Goal: Find contact information: Find contact information

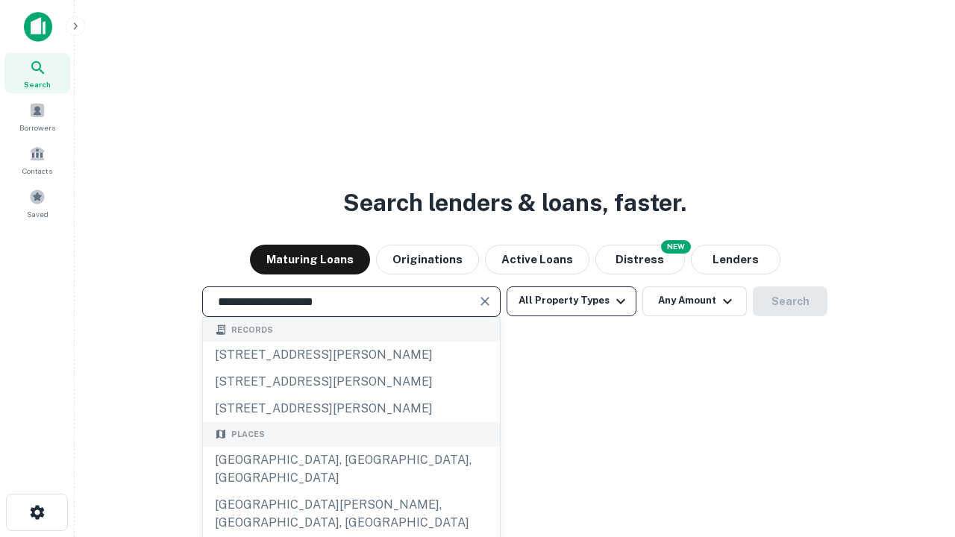
click at [351, 492] on div "Santa Monica, CA, USA" at bounding box center [351, 469] width 297 height 45
click at [571, 301] on button "All Property Types" at bounding box center [571, 301] width 130 height 30
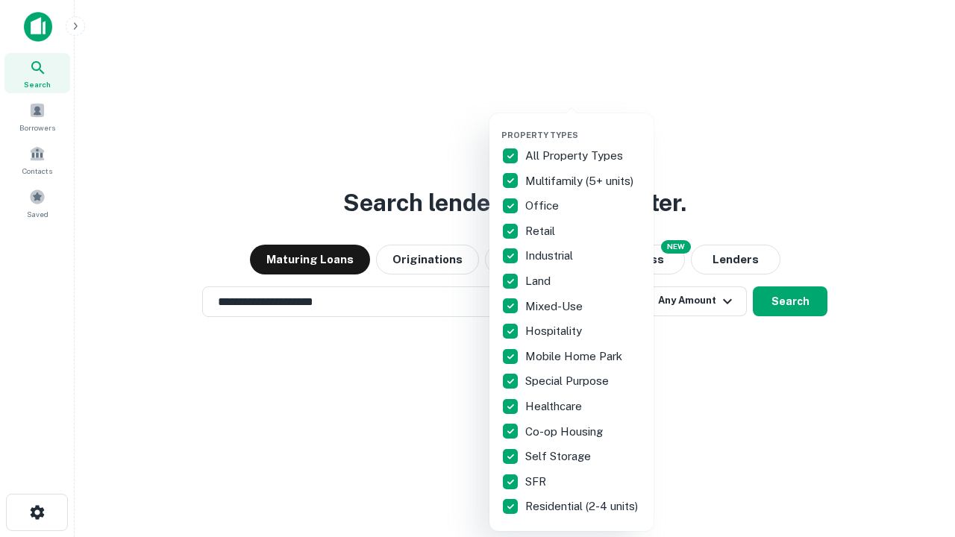
type input "**********"
click at [583, 125] on button "button" at bounding box center [583, 125] width 164 height 1
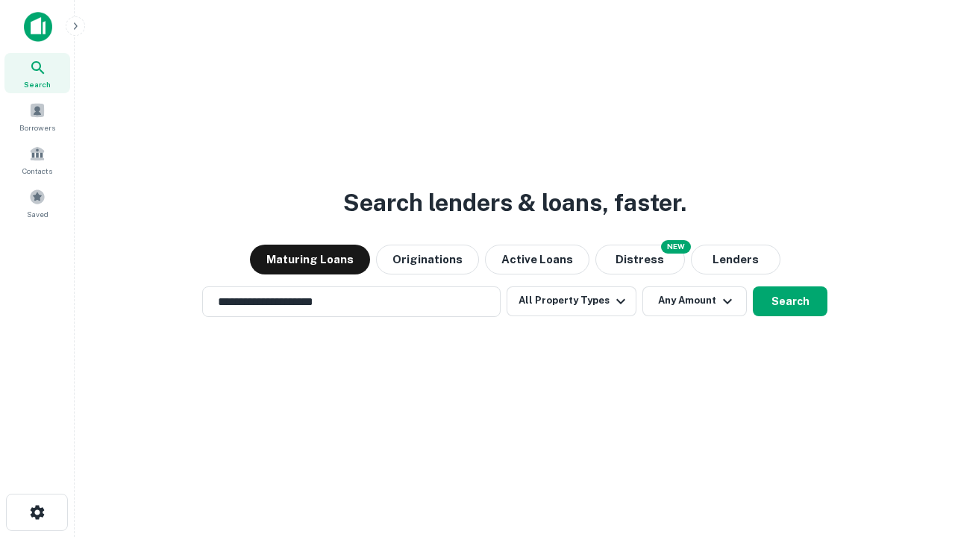
scroll to position [23, 0]
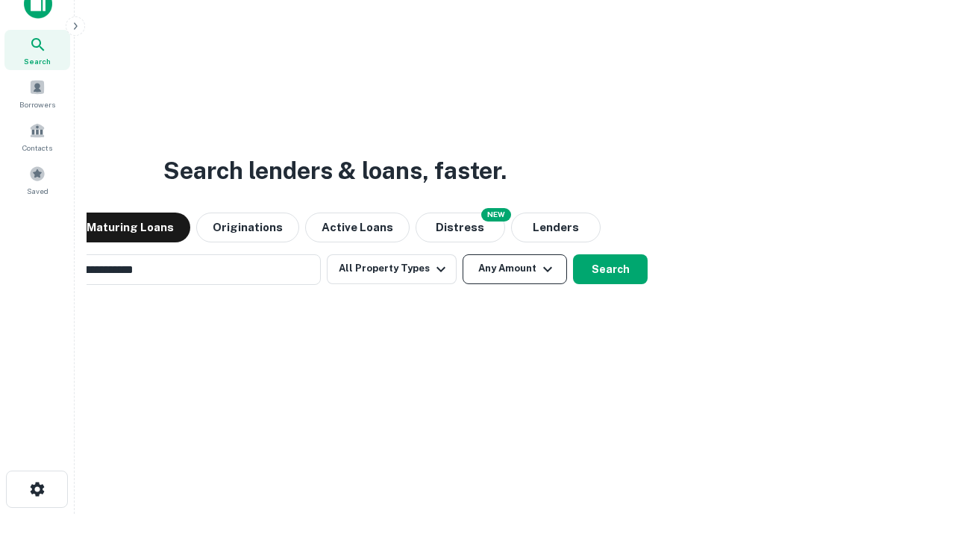
click at [462, 254] on button "Any Amount" at bounding box center [514, 269] width 104 height 30
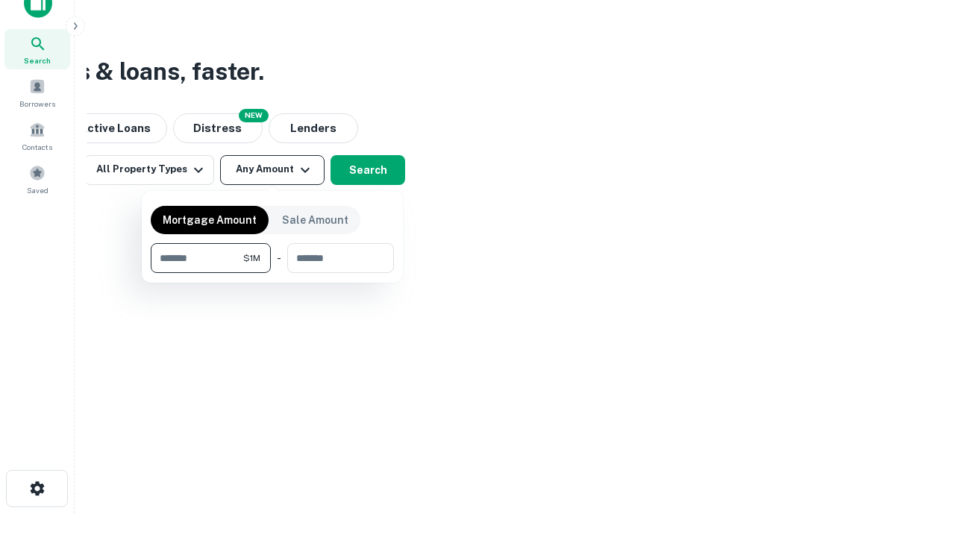
type input "*******"
click at [272, 273] on button "button" at bounding box center [272, 273] width 243 height 1
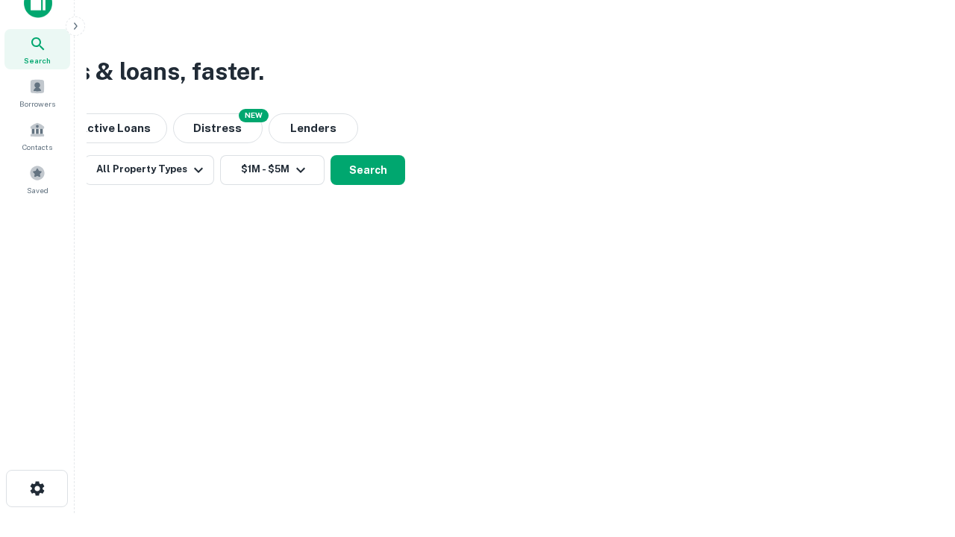
scroll to position [9, 275]
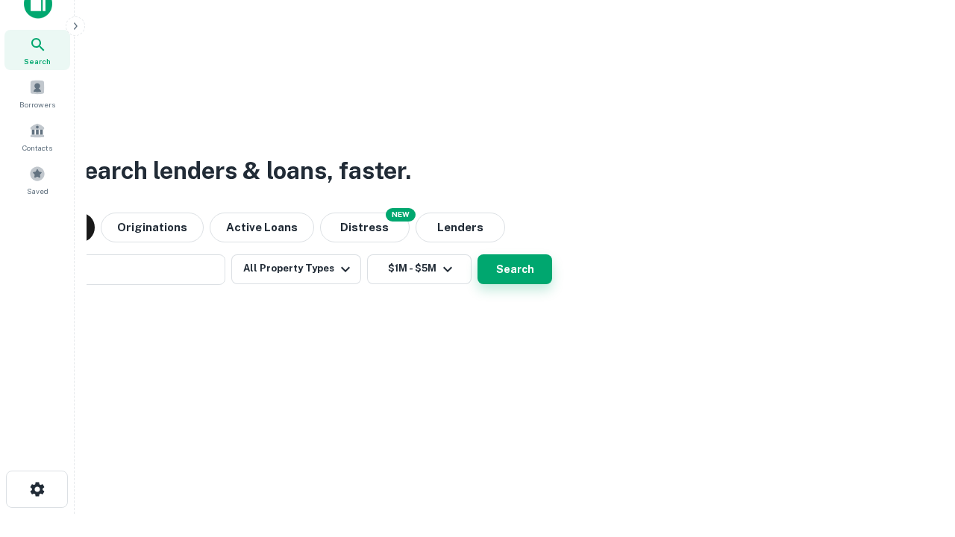
click at [477, 254] on button "Search" at bounding box center [514, 269] width 75 height 30
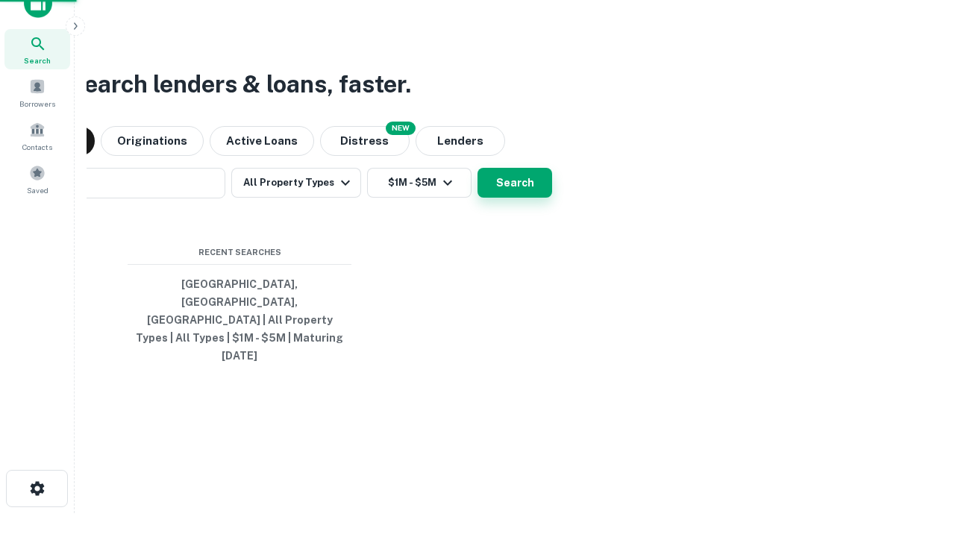
scroll to position [40, 422]
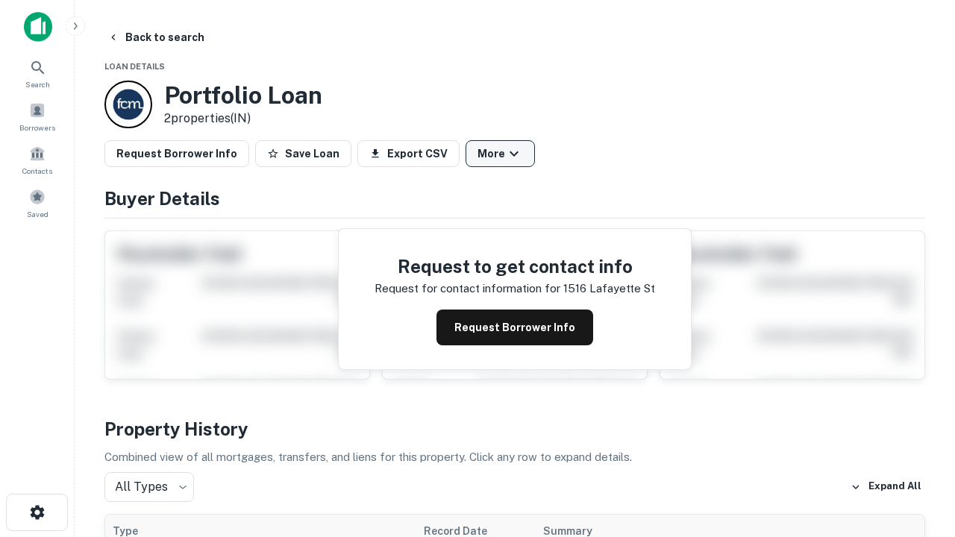
click at [500, 154] on button "More" at bounding box center [499, 153] width 69 height 27
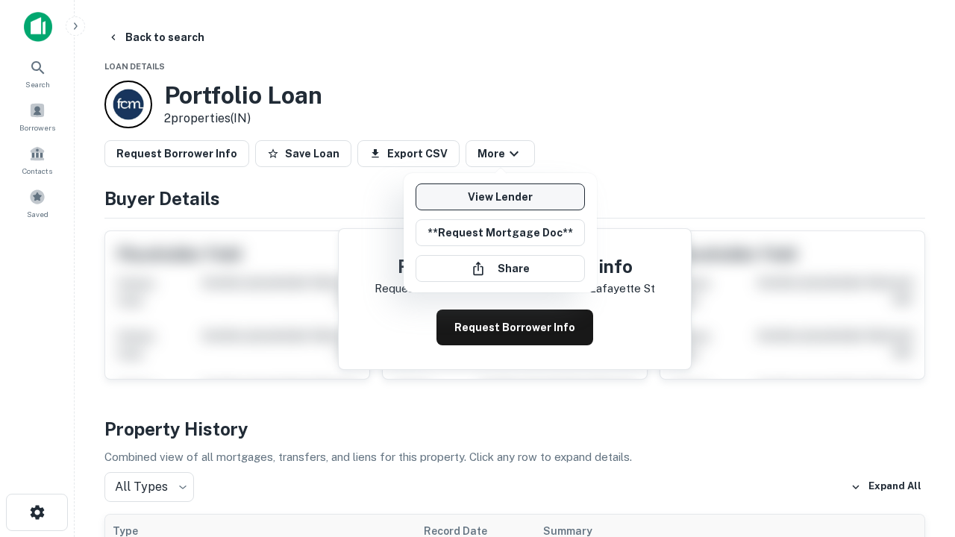
click at [500, 197] on link "View Lender" at bounding box center [499, 197] width 169 height 27
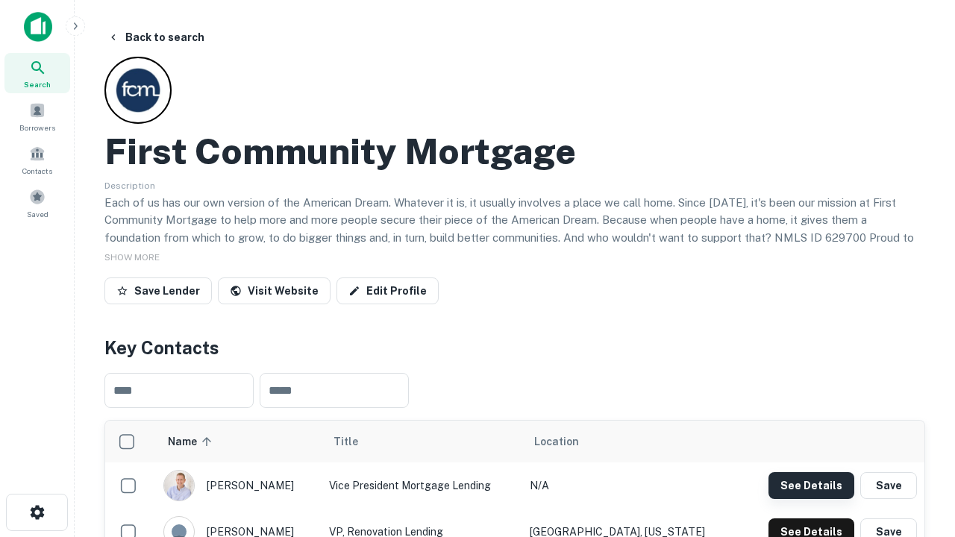
click at [811, 485] on button "See Details" at bounding box center [811, 485] width 86 height 27
click at [37, 512] on icon "button" at bounding box center [37, 513] width 18 height 18
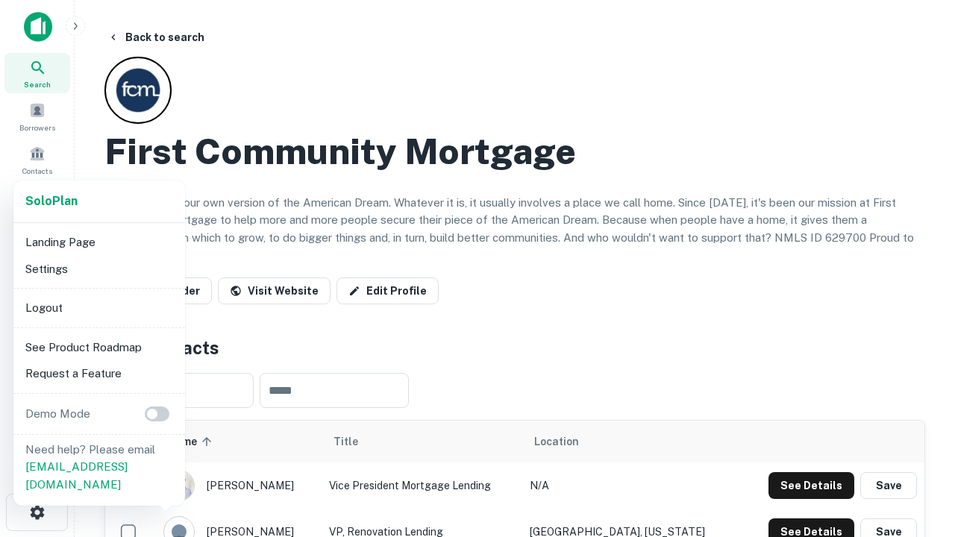
click at [98, 307] on li "Logout" at bounding box center [99, 308] width 160 height 27
